Goal: Task Accomplishment & Management: Use online tool/utility

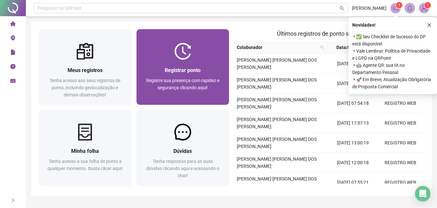
click at [204, 55] on div at bounding box center [183, 51] width 93 height 17
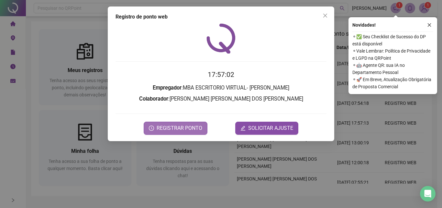
click at [195, 128] on span "REGISTRAR PONTO" at bounding box center [180, 128] width 46 height 8
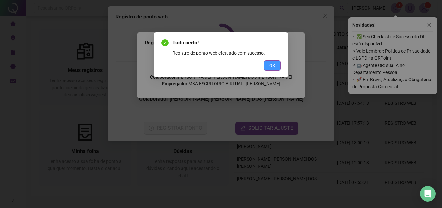
click at [271, 62] on span "OK" at bounding box center [272, 65] width 6 height 7
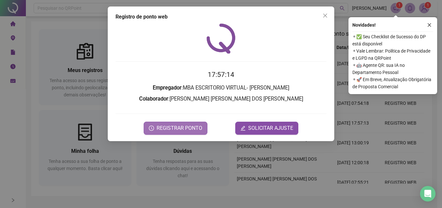
click at [201, 124] on span "REGISTRAR PONTO" at bounding box center [180, 128] width 46 height 8
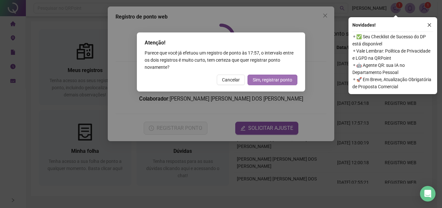
click at [268, 78] on span "Sim, registrar ponto" at bounding box center [273, 79] width 40 height 7
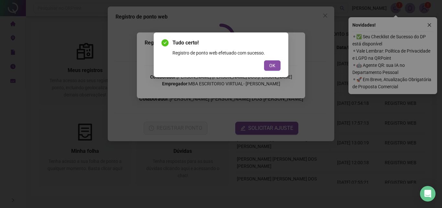
click at [273, 59] on div "Tudo certo! Registro de ponto web efetuado com sucesso. OK" at bounding box center [221, 55] width 119 height 32
click at [269, 69] on button "OK" at bounding box center [272, 65] width 17 height 10
